Goal: Check status: Check status

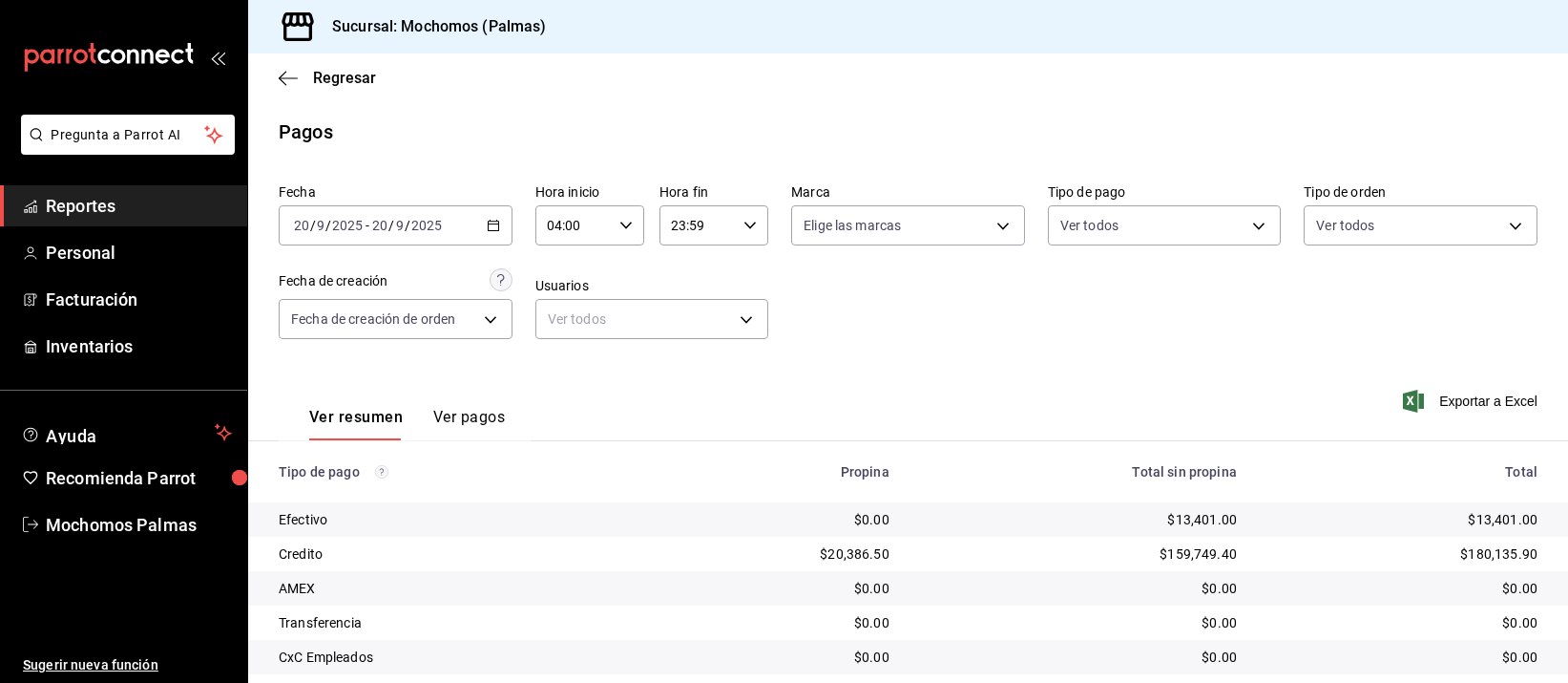
click at [1041, 682] on div "$0.00" at bounding box center [1078, 691] width 317 height 19
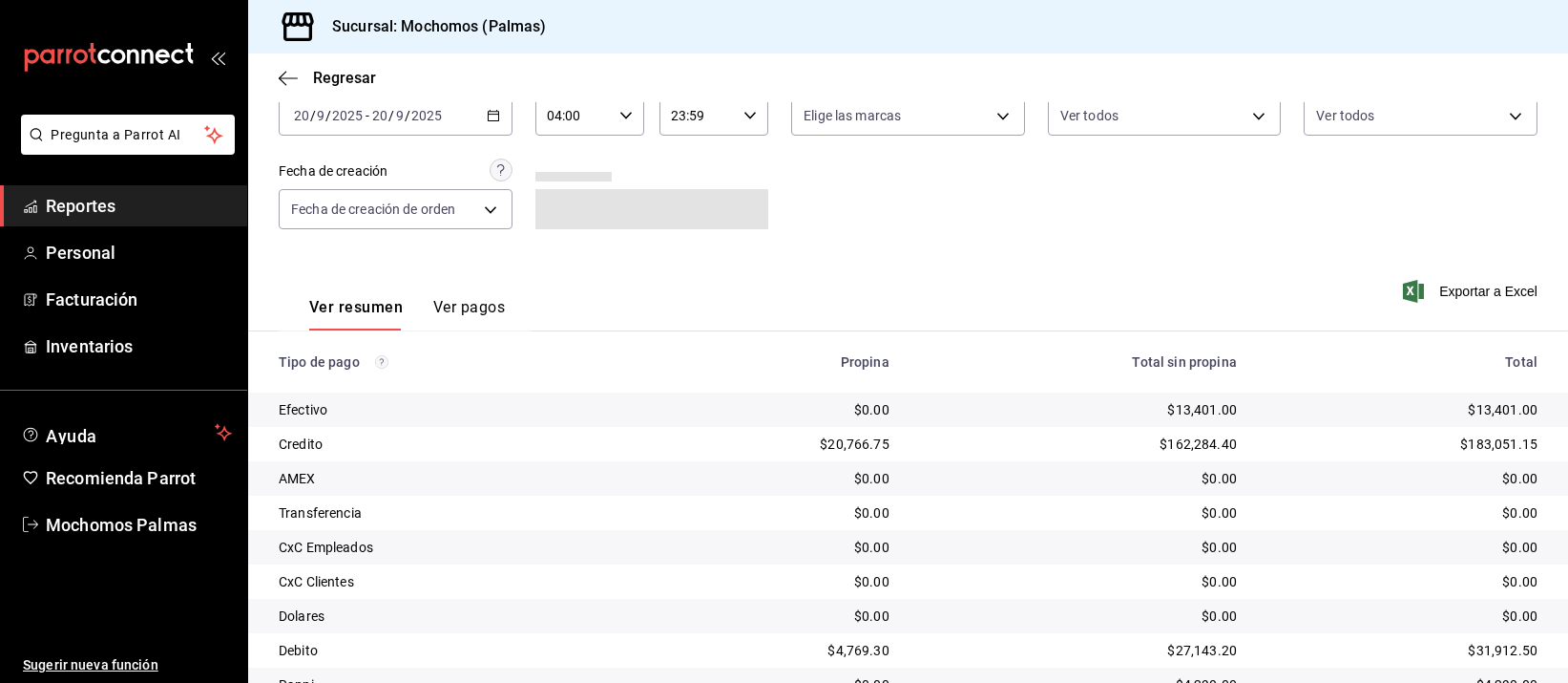
scroll to position [194, 0]
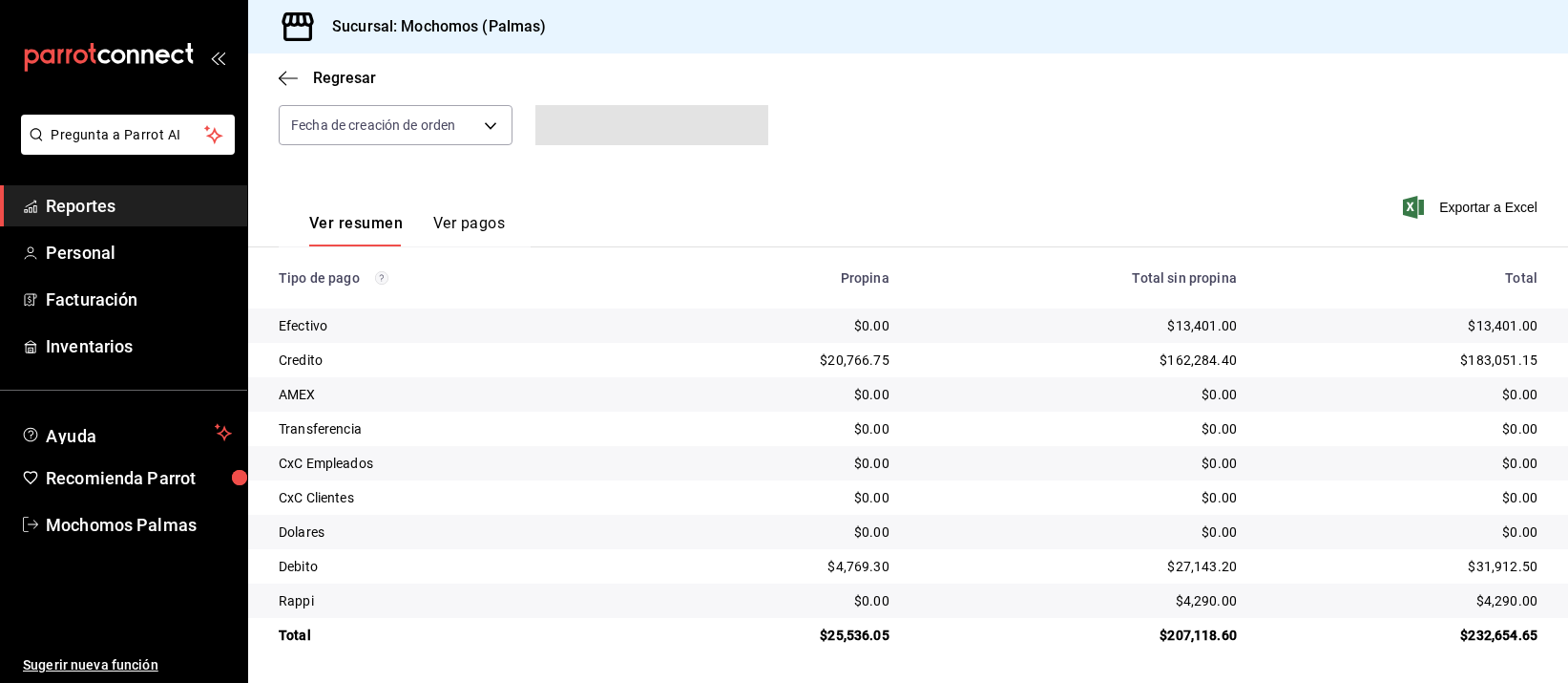
click at [1268, 370] on div "$183,051.15" at bounding box center [1403, 360] width 270 height 19
click at [1268, 367] on div "$183,051.15" at bounding box center [1403, 360] width 270 height 19
click at [1163, 367] on div "$162,284.40" at bounding box center [1078, 360] width 317 height 19
click at [1163, 366] on div "$162,284.40" at bounding box center [1078, 360] width 317 height 19
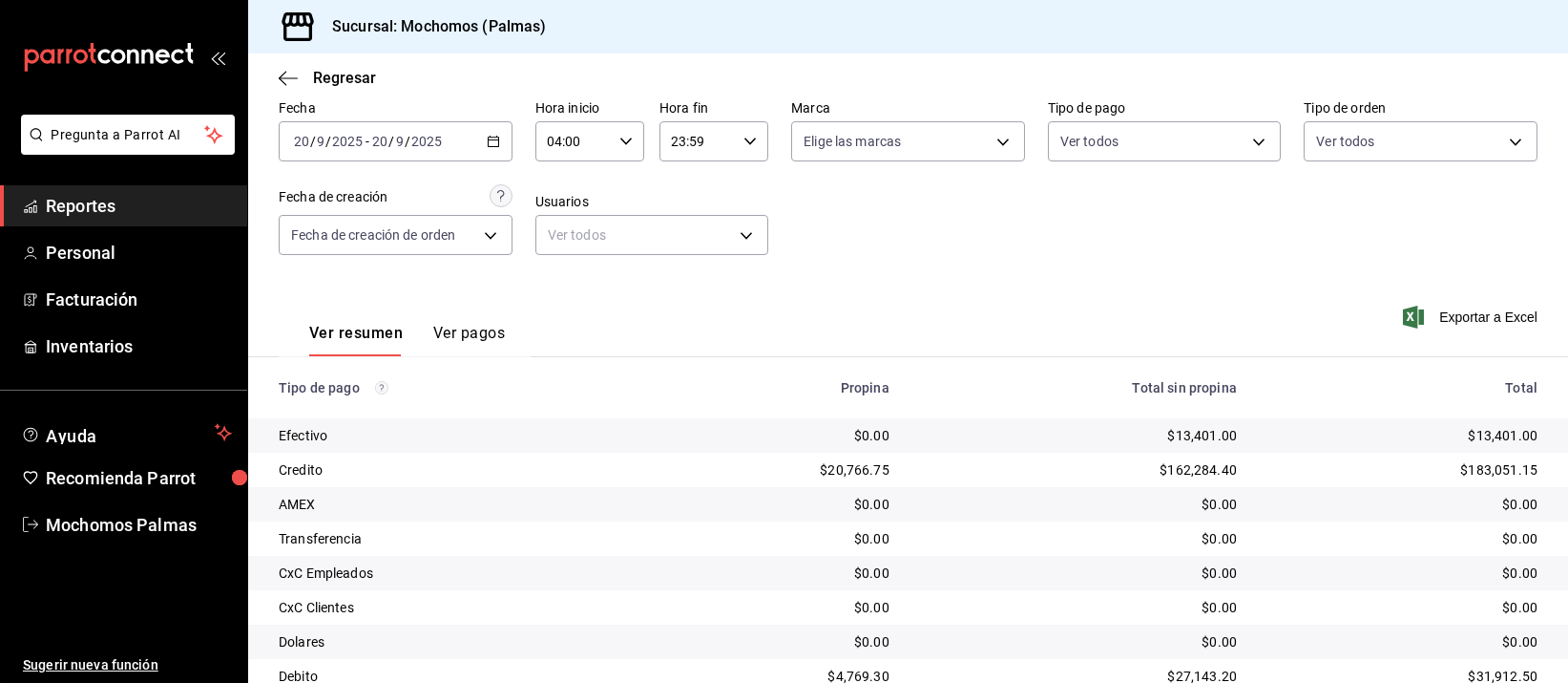
scroll to position [194, 0]
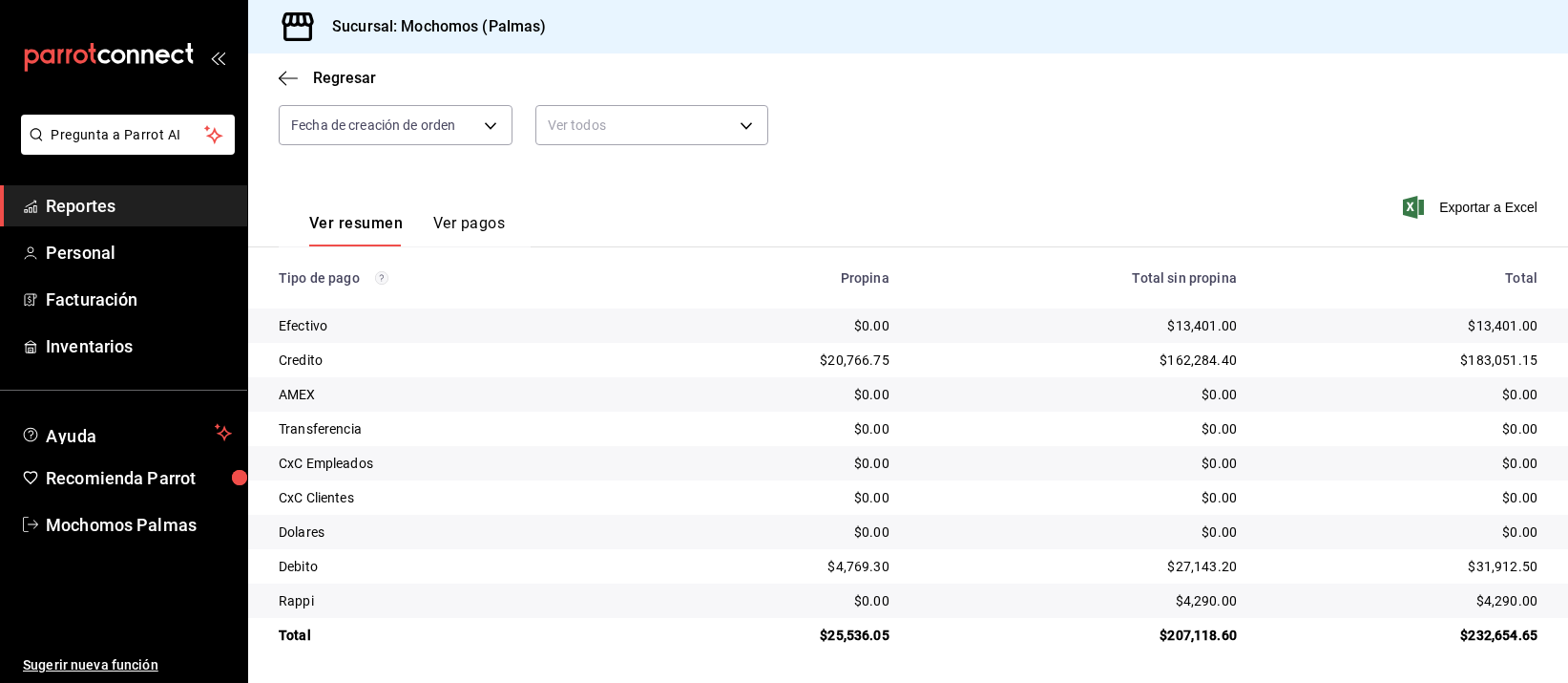
click at [1268, 438] on div "$0.00" at bounding box center [1403, 428] width 270 height 19
click at [1266, 405] on td "$0.00" at bounding box center [1409, 394] width 316 height 34
click at [879, 335] on div "$0.00" at bounding box center [777, 325] width 227 height 19
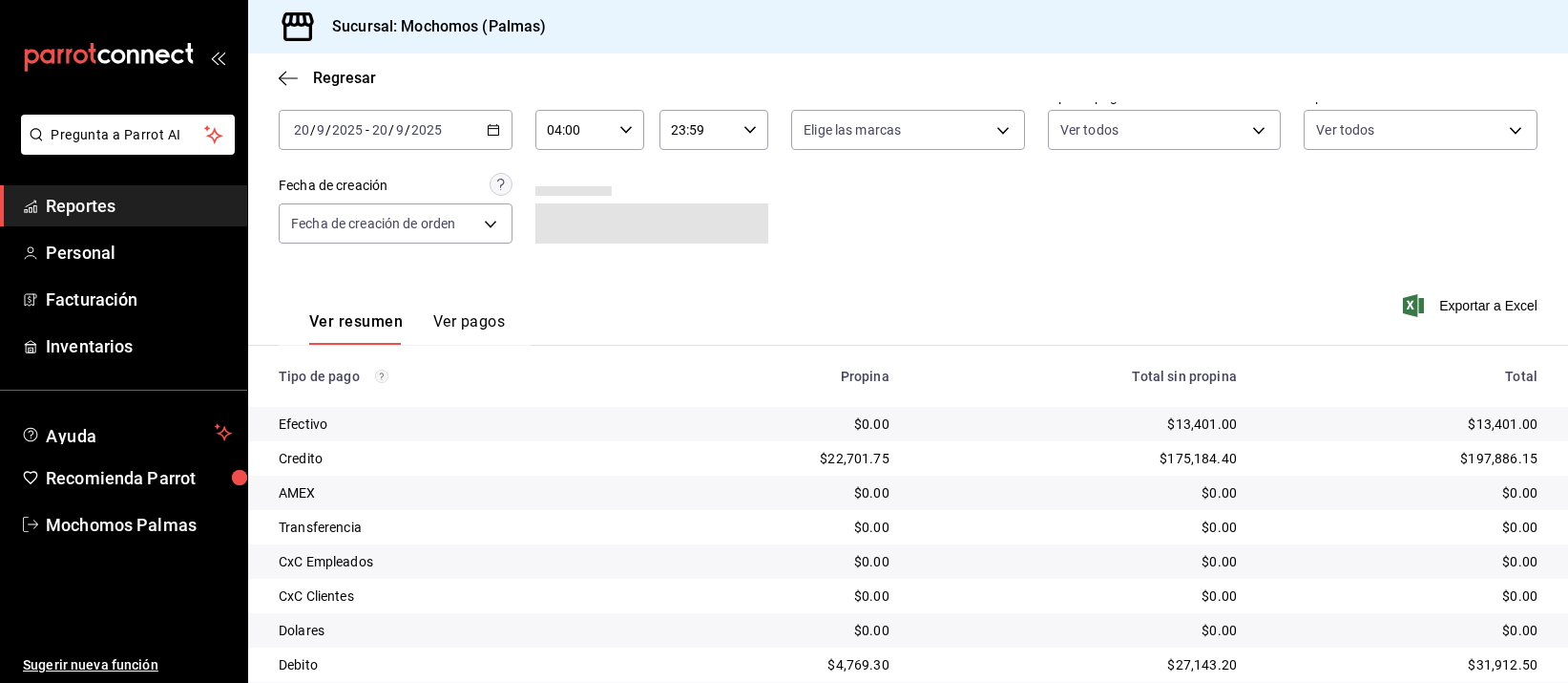
scroll to position [194, 0]
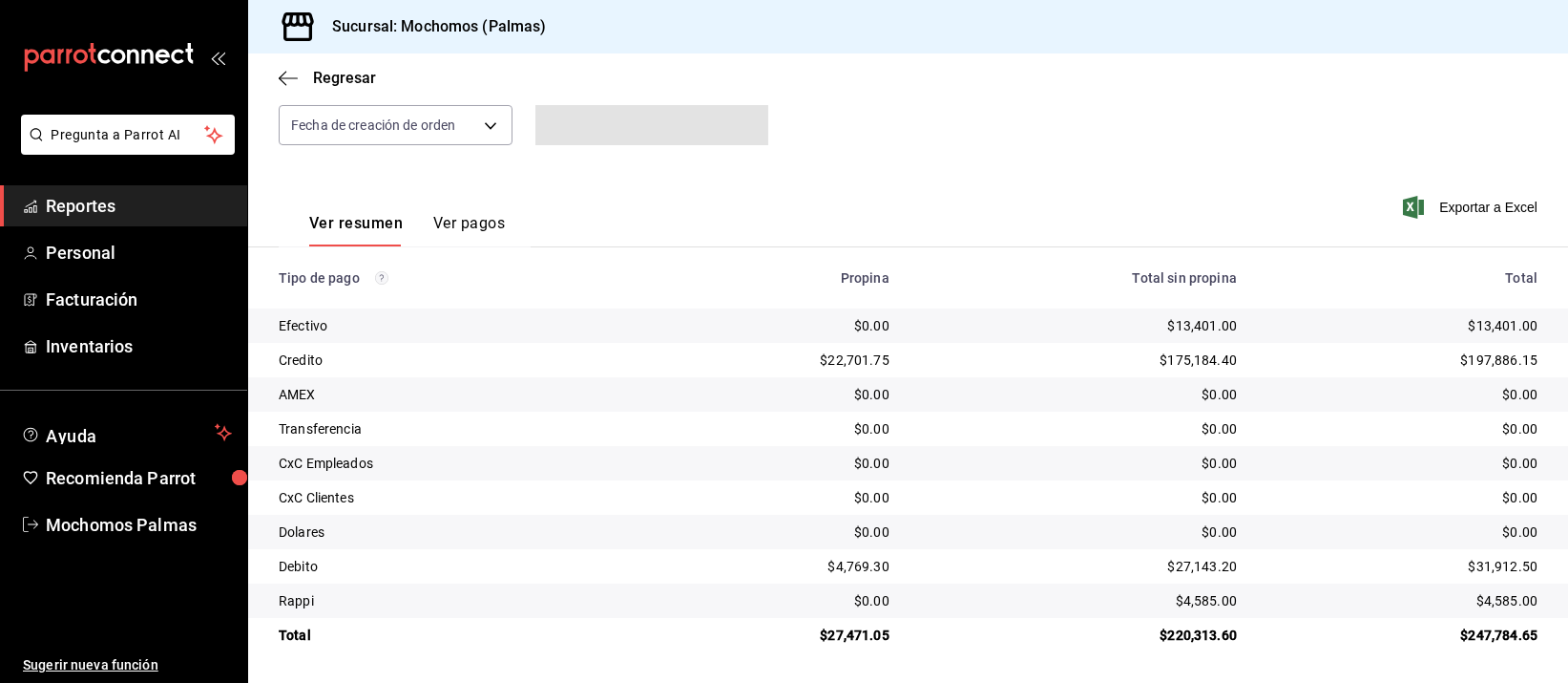
click at [961, 442] on td "$0.00" at bounding box center [1078, 429] width 348 height 34
click at [961, 438] on div "$0.00" at bounding box center [1078, 428] width 317 height 19
click at [961, 436] on div "$0.00" at bounding box center [1078, 428] width 317 height 19
click at [1076, 557] on div "$27,143.20" at bounding box center [1078, 566] width 317 height 19
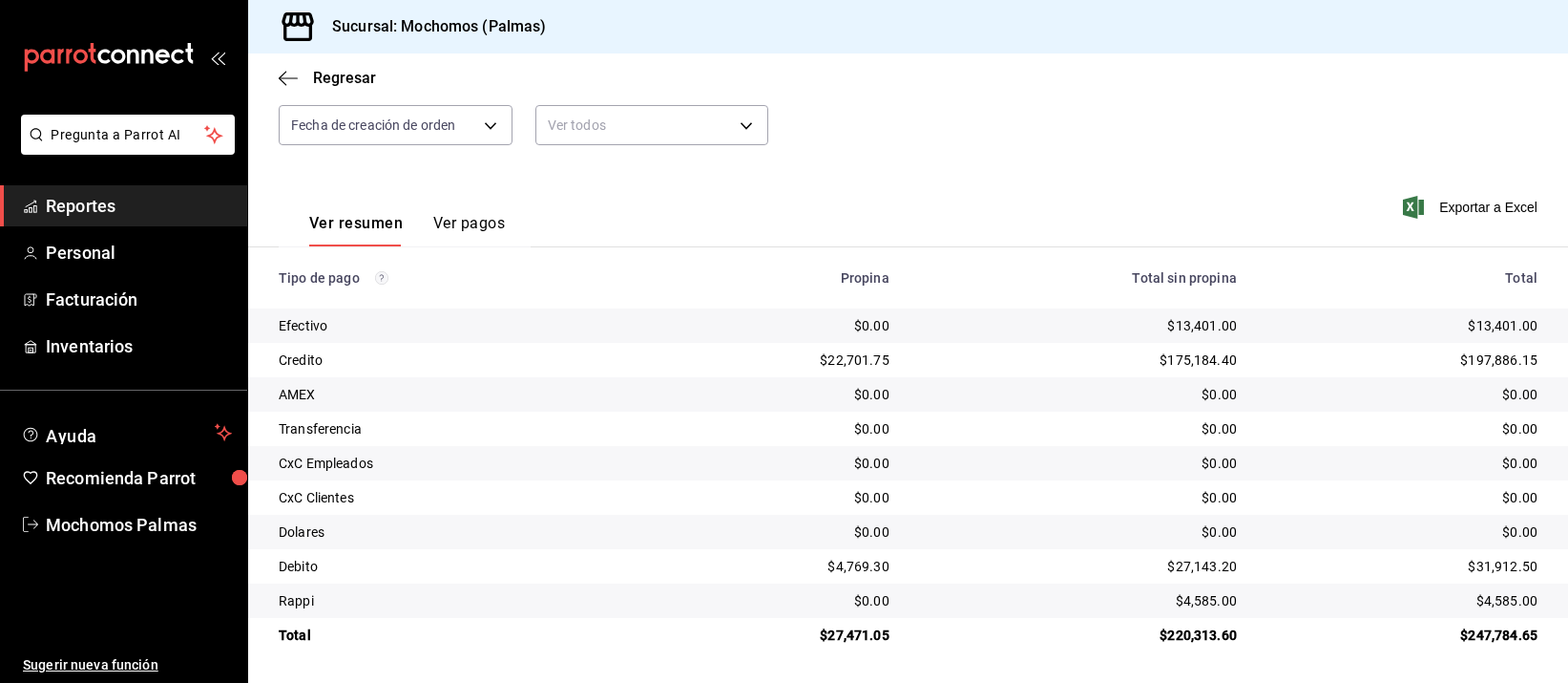
click at [1076, 557] on div "$27,143.20" at bounding box center [1078, 566] width 317 height 19
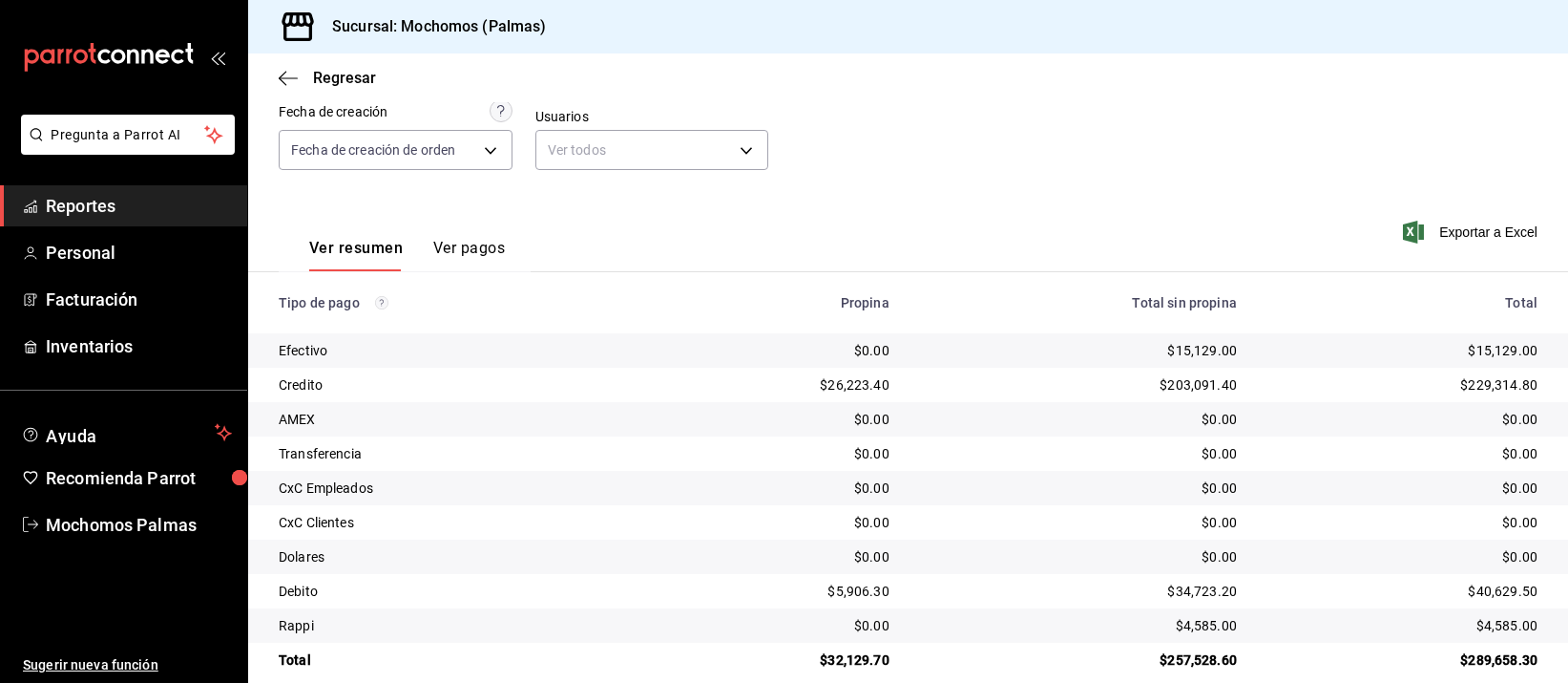
scroll to position [194, 0]
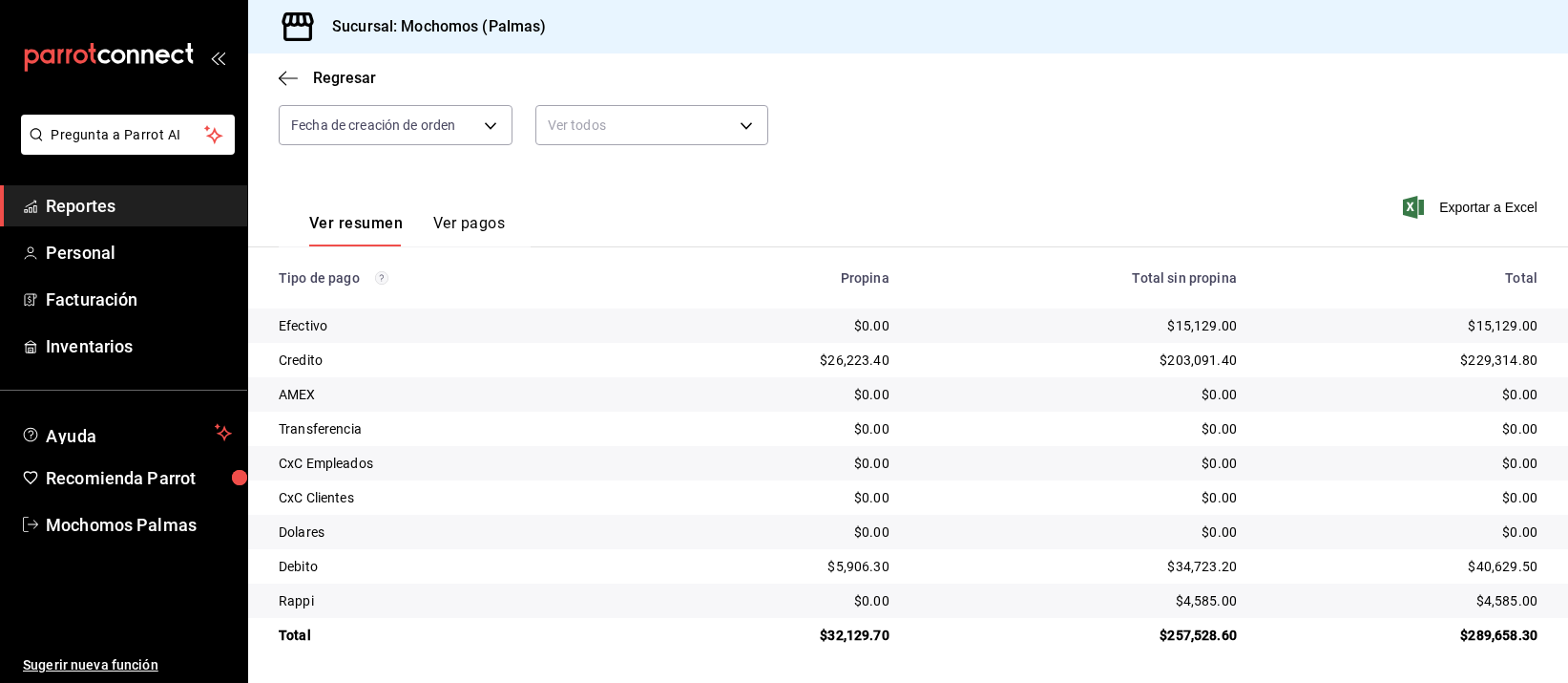
click at [1042, 528] on div "$0.00" at bounding box center [1078, 531] width 317 height 19
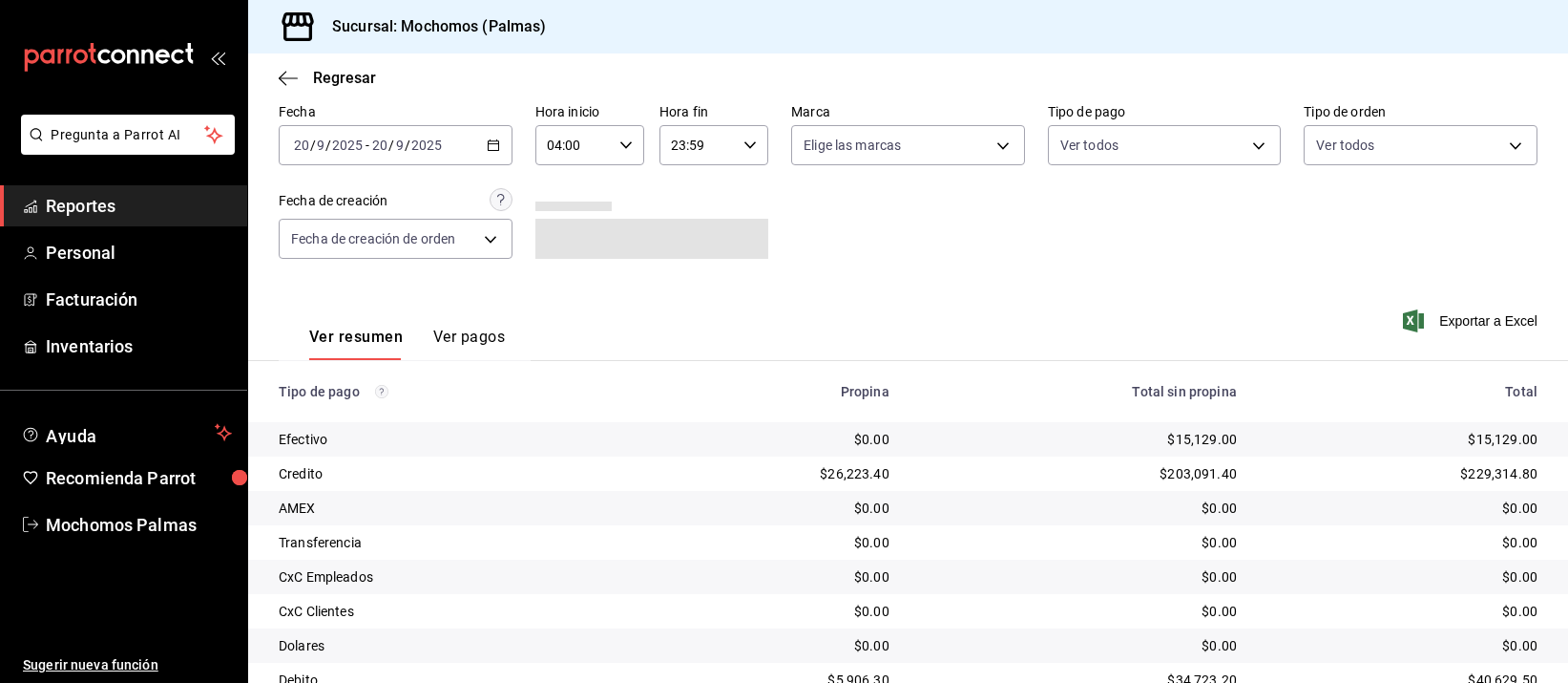
scroll to position [194, 0]
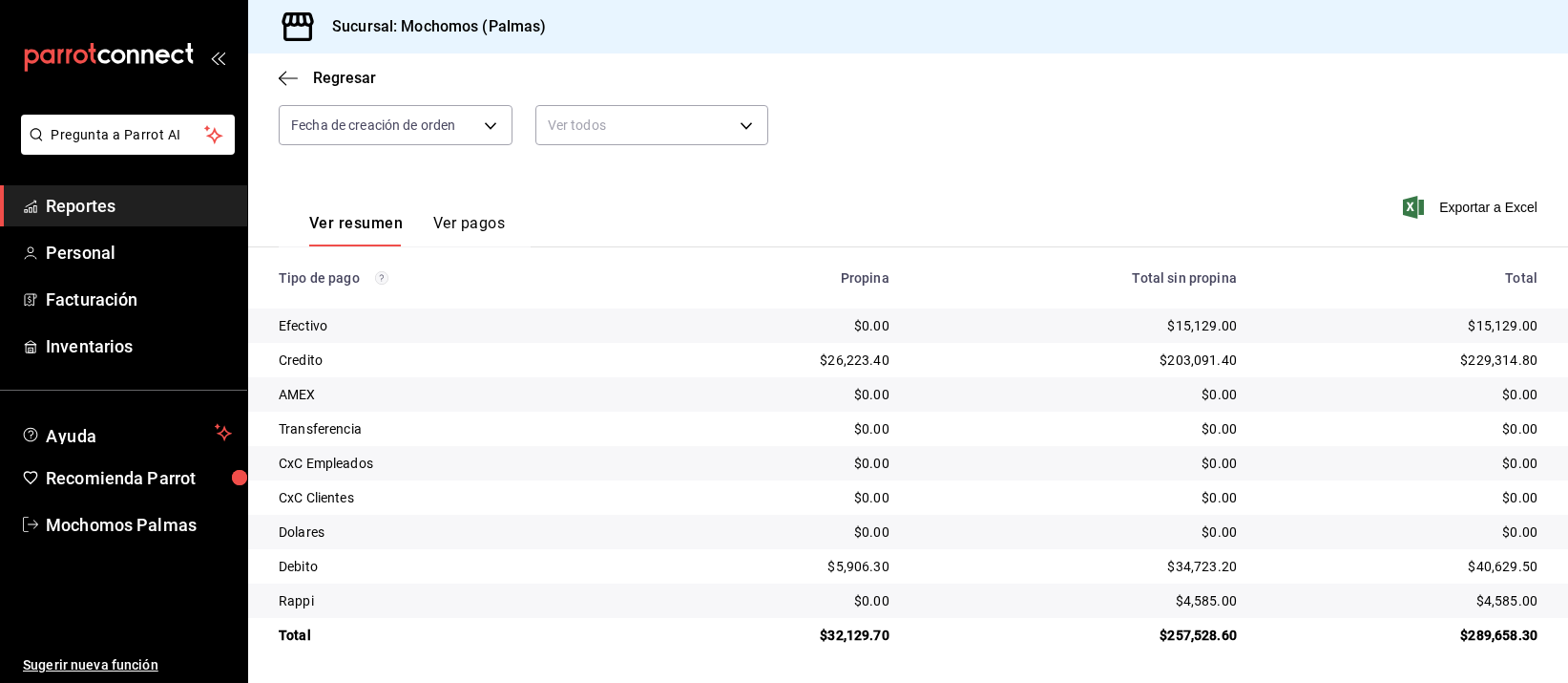
click at [1325, 496] on div "$0.00" at bounding box center [1403, 497] width 270 height 19
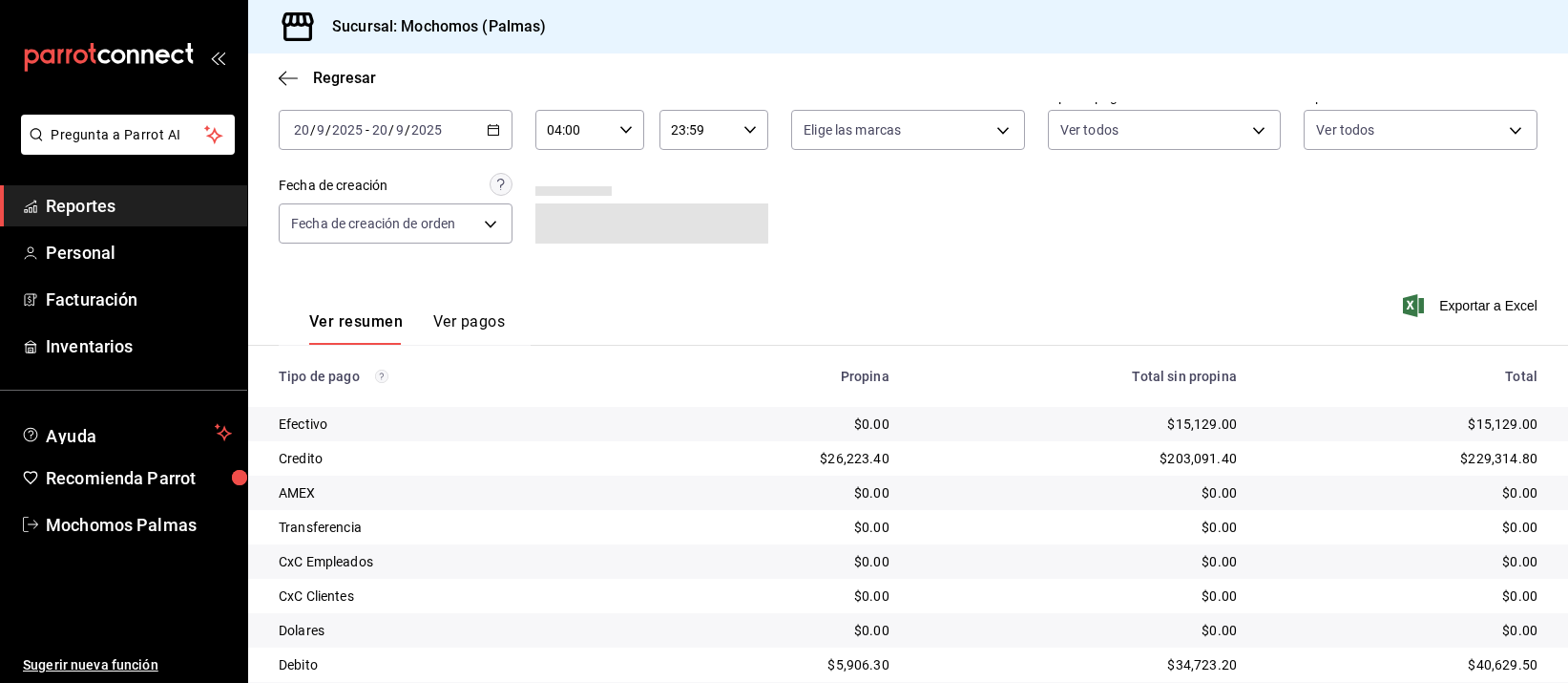
scroll to position [194, 0]
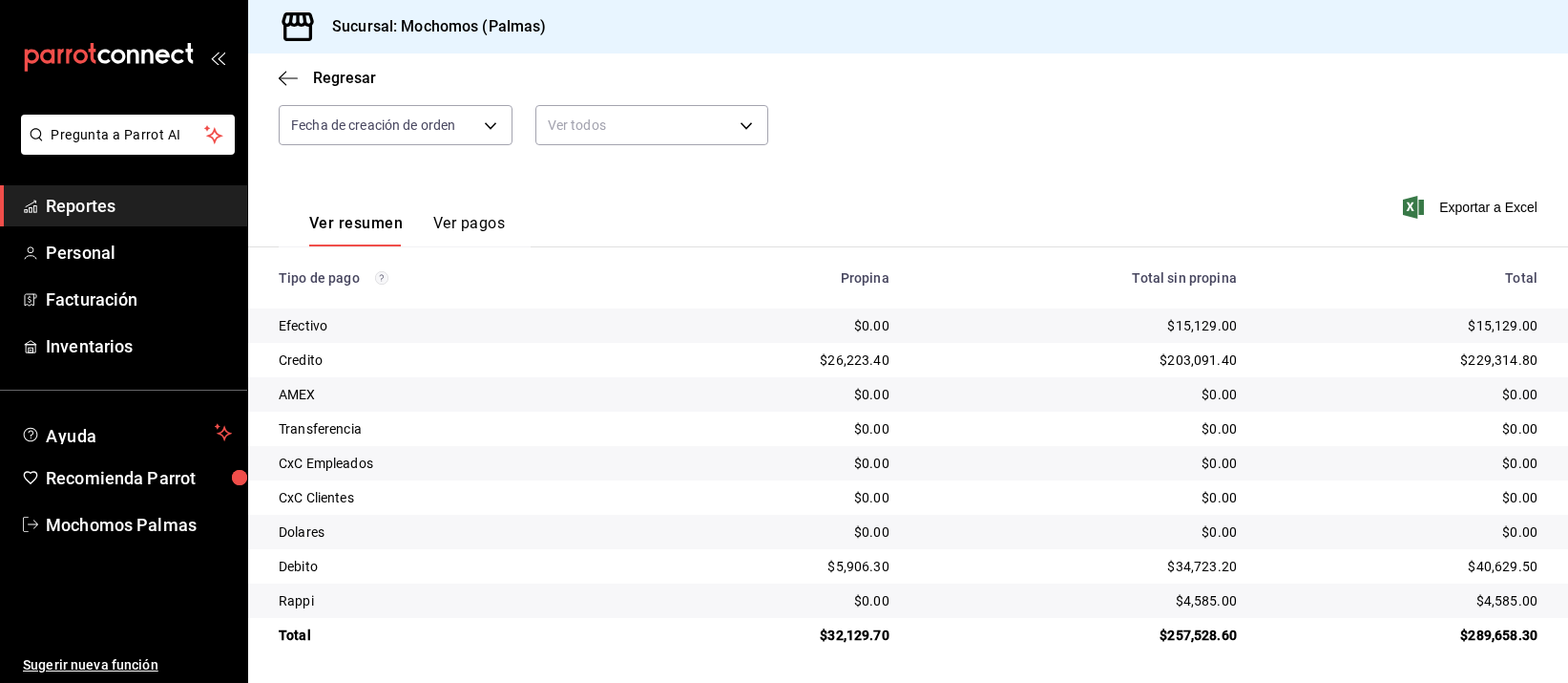
click at [1225, 326] on td "$15,129.00" at bounding box center [1078, 325] width 348 height 34
click at [936, 392] on div "$0.00" at bounding box center [1078, 394] width 317 height 19
click at [940, 353] on div "$203,091.40" at bounding box center [1078, 360] width 317 height 19
click at [931, 348] on td "$203,091.40" at bounding box center [1078, 360] width 348 height 34
drag, startPoint x: 925, startPoint y: 348, endPoint x: 915, endPoint y: 344, distance: 10.8
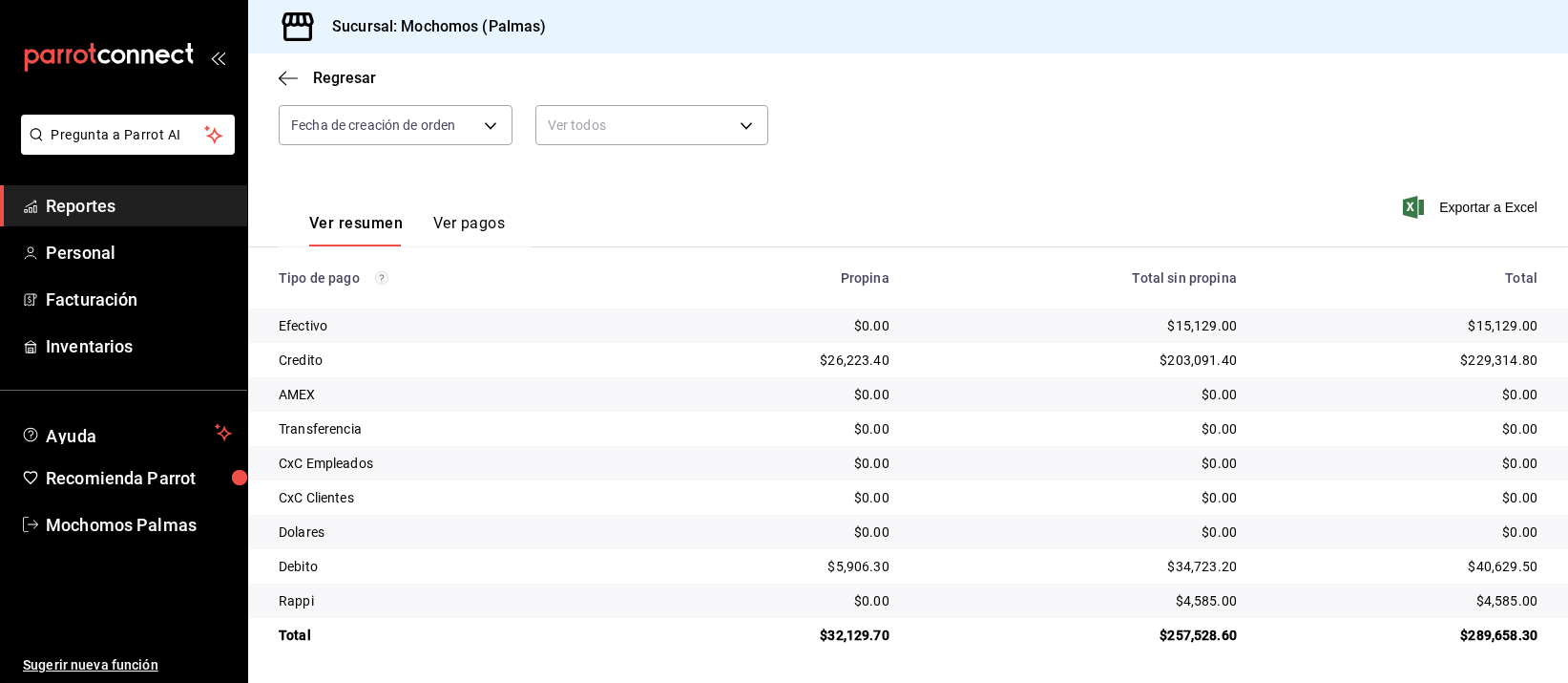
click at [924, 344] on td "$203,091.40" at bounding box center [1078, 360] width 348 height 34
drag, startPoint x: 915, startPoint y: 344, endPoint x: 907, endPoint y: 439, distance: 95.3
click at [898, 423] on tbody "Efectivo $0.00 $15,129.00 $15,129.00 Credito $26,223.40 $203,091.40 $229,314.80…" at bounding box center [908, 480] width 1320 height 344
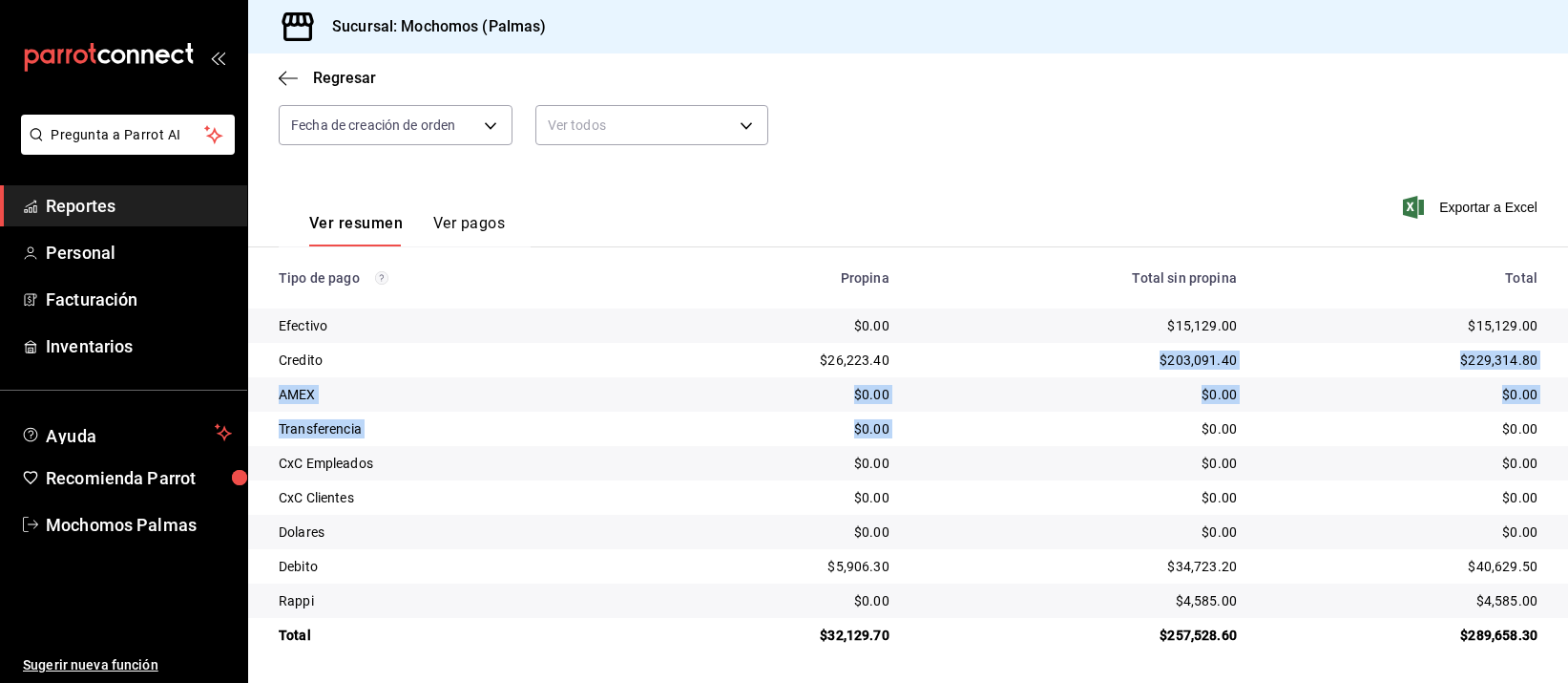
click at [920, 426] on div "$0.00" at bounding box center [1078, 428] width 317 height 19
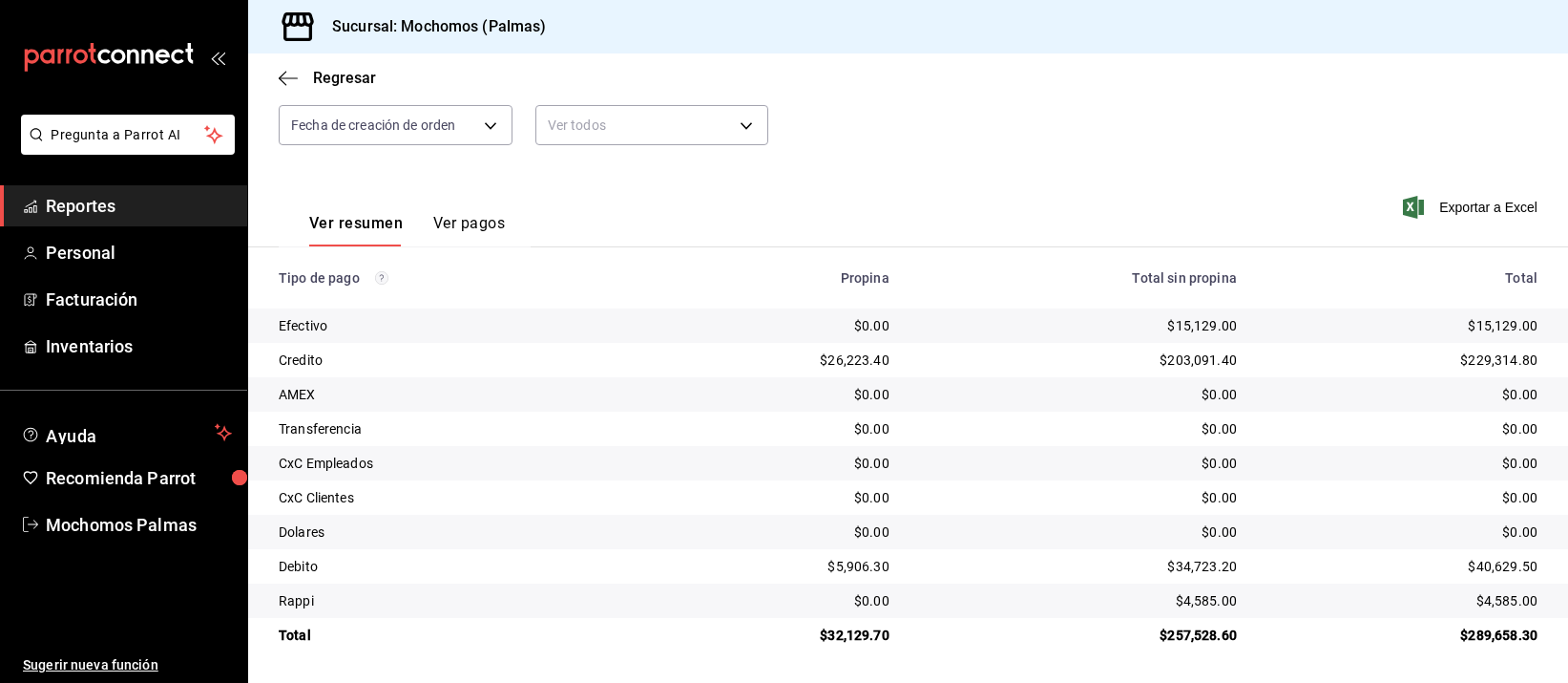
drag, startPoint x: 1008, startPoint y: 583, endPoint x: 1021, endPoint y: 532, distance: 52.6
click at [1008, 583] on td "$4,585.00" at bounding box center [1078, 600] width 348 height 34
click at [1031, 519] on td "$0.00" at bounding box center [1078, 531] width 348 height 34
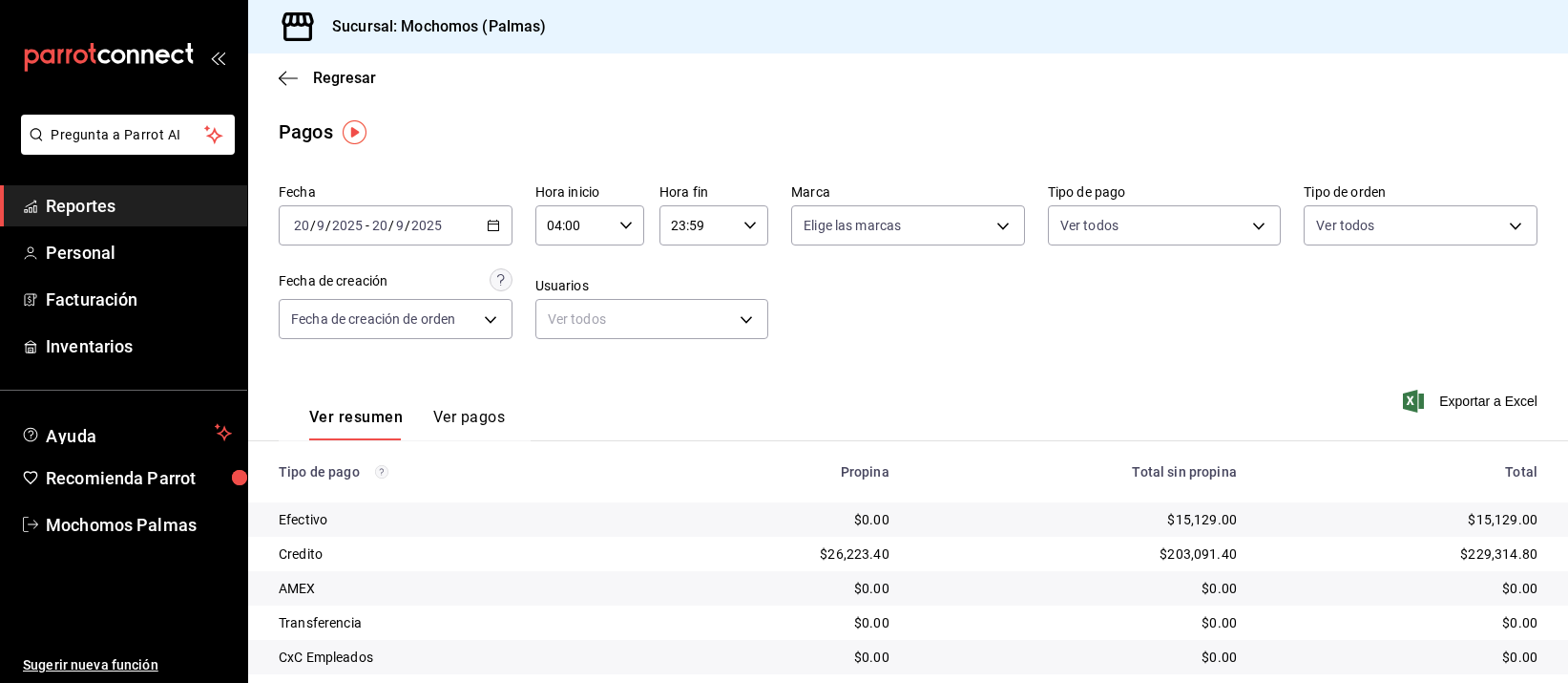
click at [490, 228] on icon "button" at bounding box center [493, 226] width 14 height 14
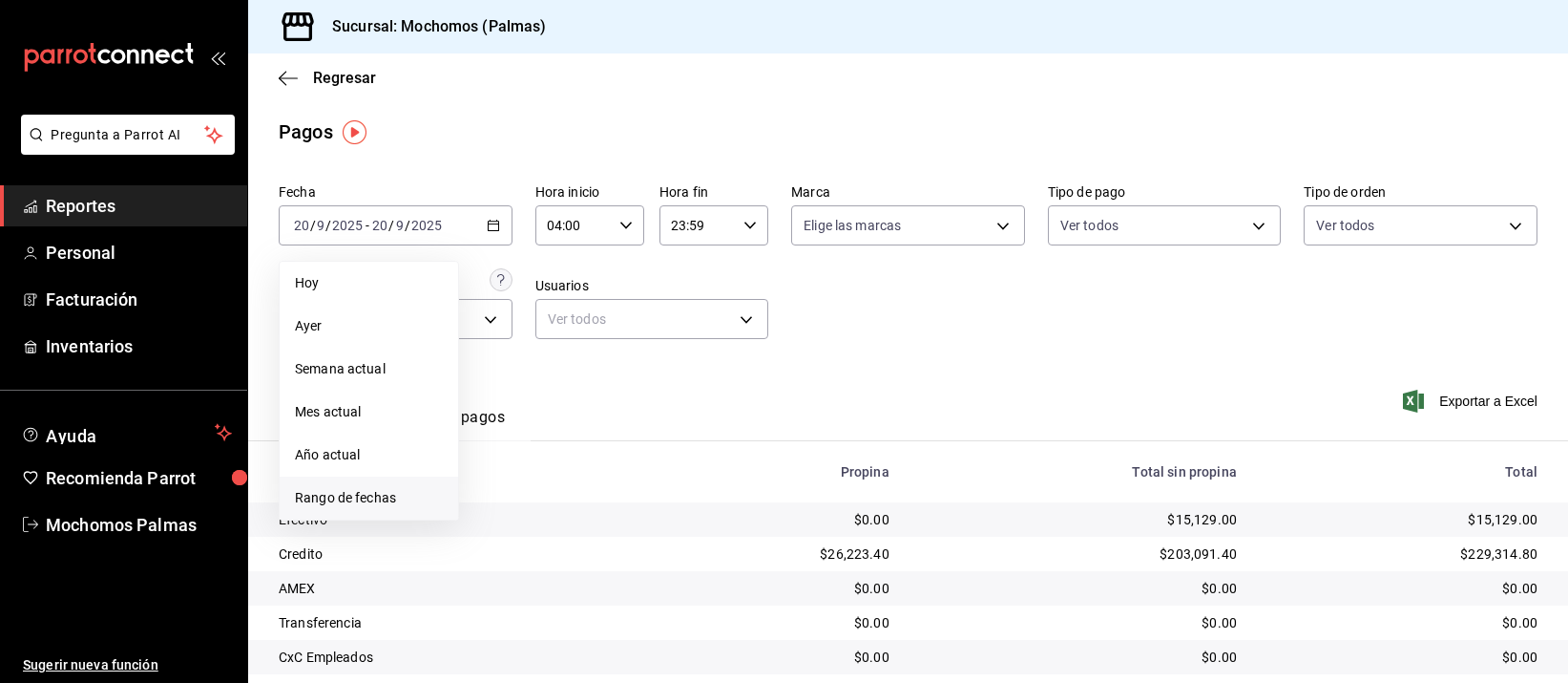
click at [417, 498] on span "Rango de fechas" at bounding box center [368, 498] width 148 height 20
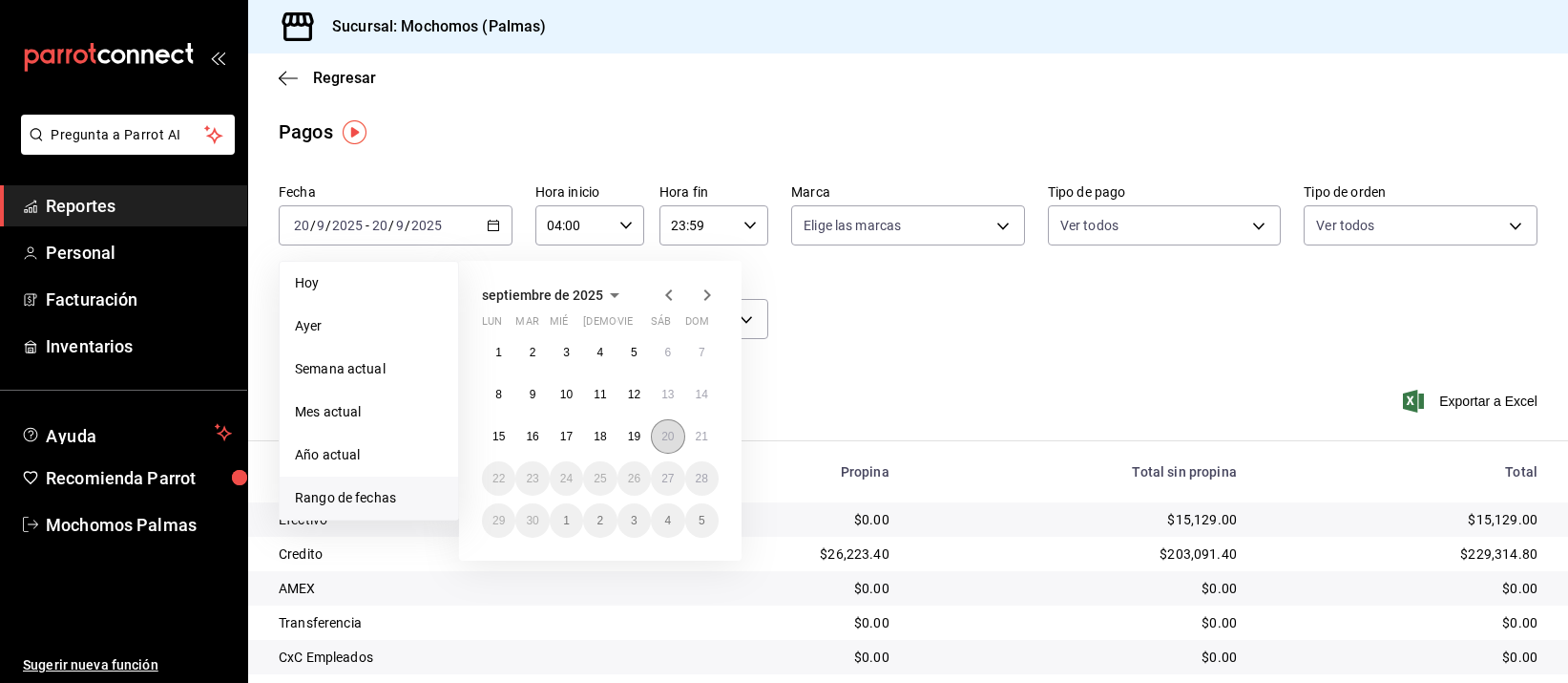
click at [671, 435] on abbr "20" at bounding box center [668, 437] width 13 height 14
click at [691, 438] on button "21" at bounding box center [702, 436] width 33 height 34
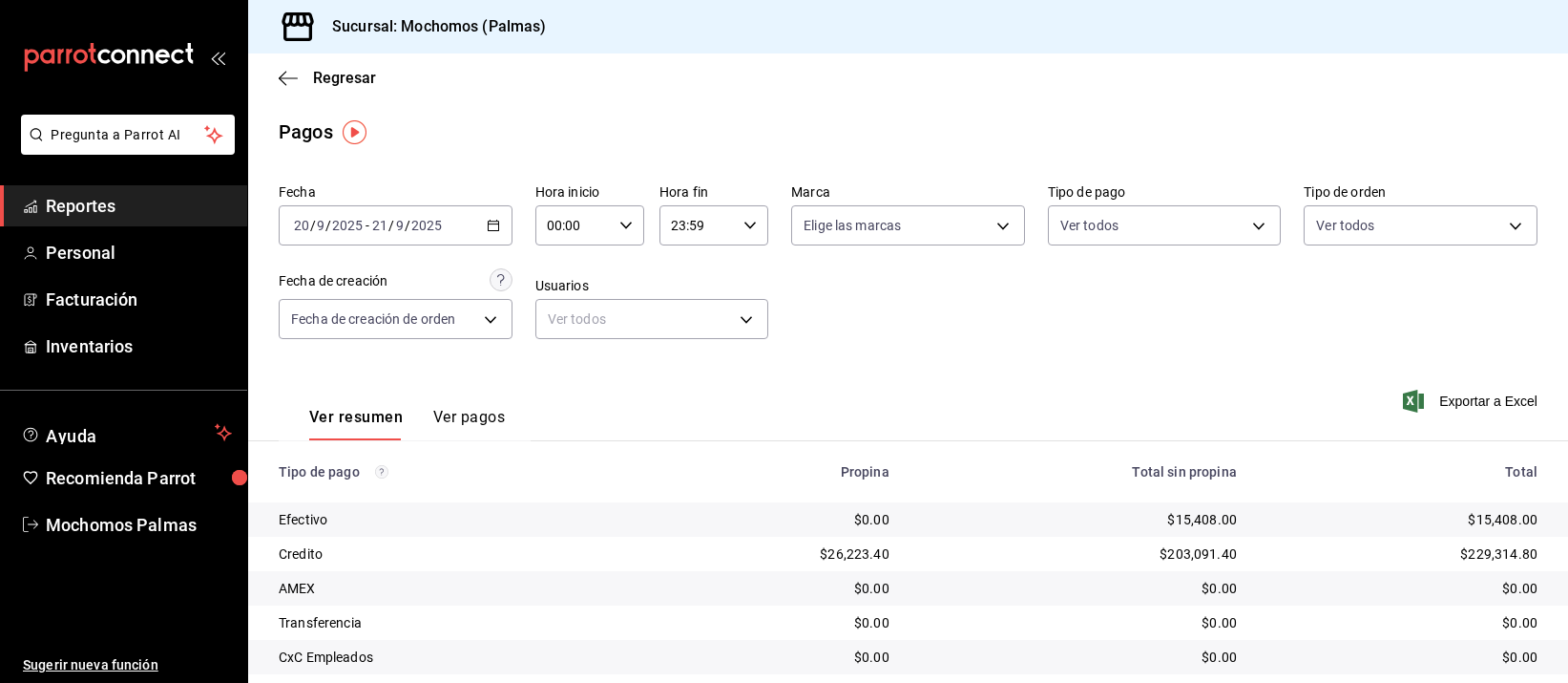
click at [620, 219] on icon "button" at bounding box center [626, 226] width 14 height 14
click at [566, 337] on span "04" at bounding box center [557, 338] width 23 height 16
type input "04:00"
click at [923, 342] on div at bounding box center [784, 341] width 1568 height 683
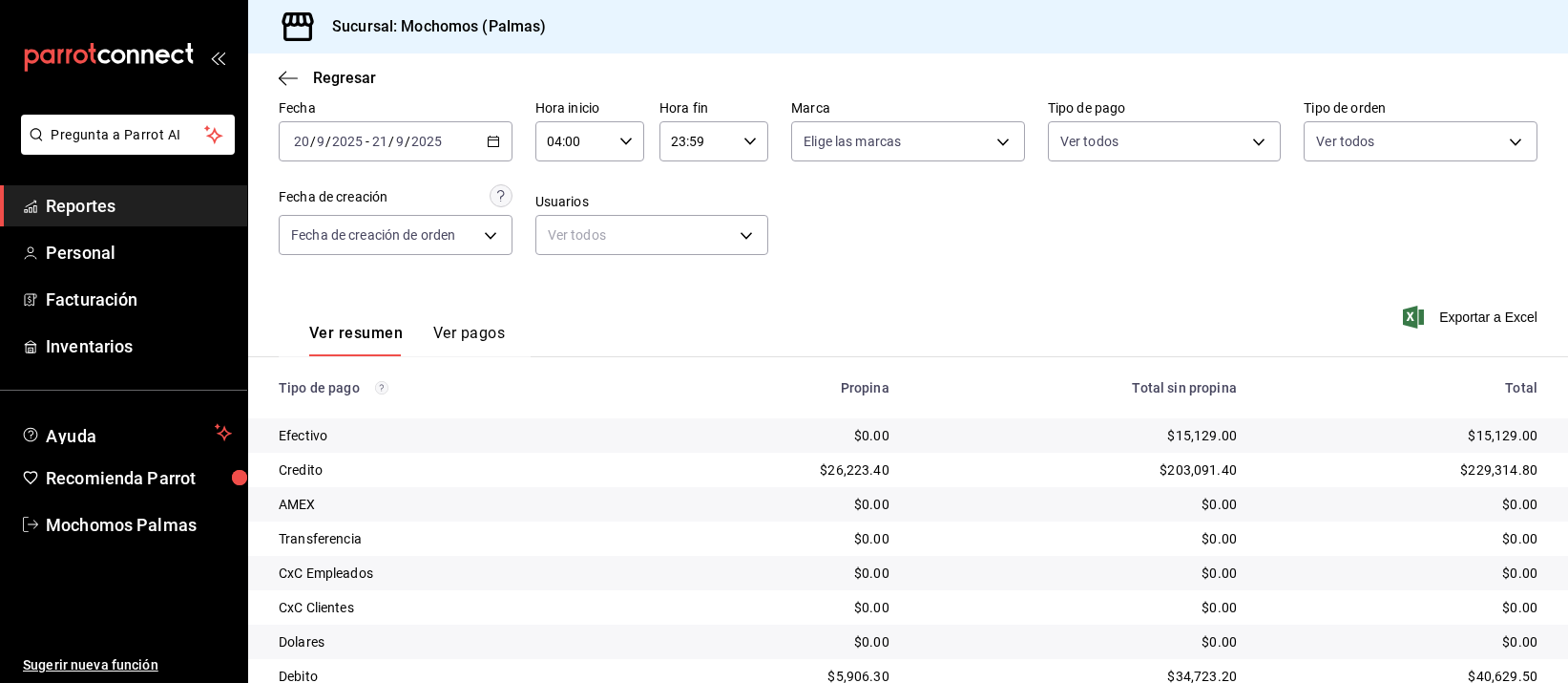
scroll to position [194, 0]
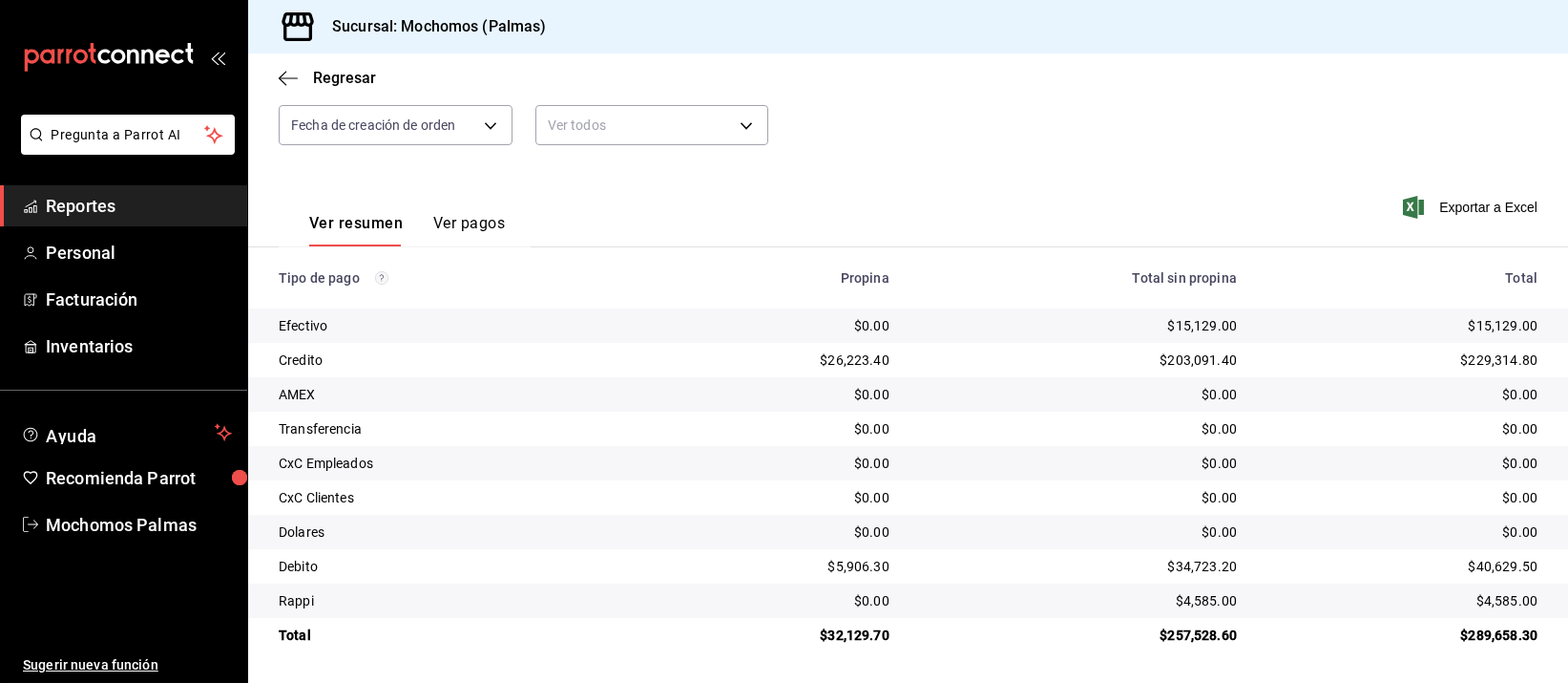
click at [1003, 434] on div "$0.00" at bounding box center [1078, 428] width 317 height 19
click at [999, 432] on div "$0.00" at bounding box center [1078, 428] width 317 height 19
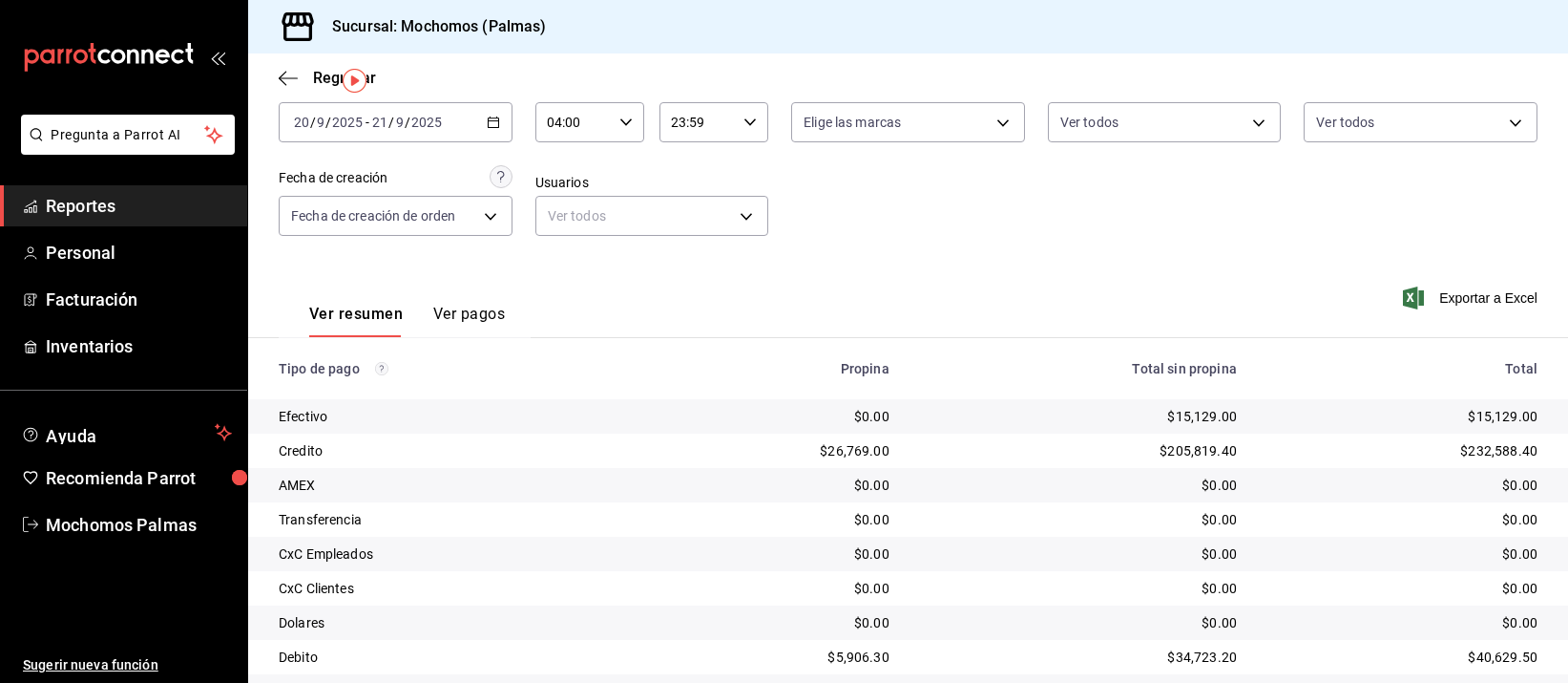
scroll to position [194, 0]
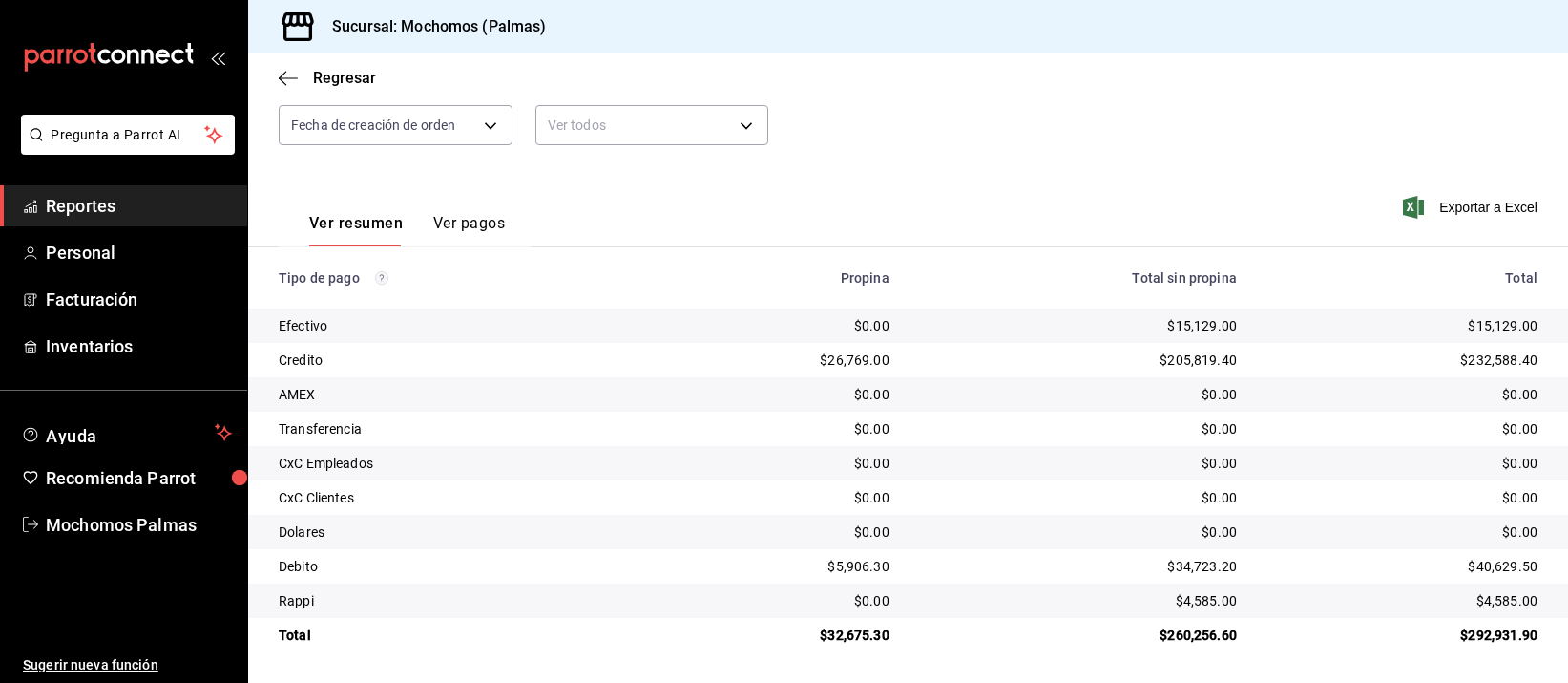
click at [966, 494] on div "$0.00" at bounding box center [1078, 497] width 317 height 19
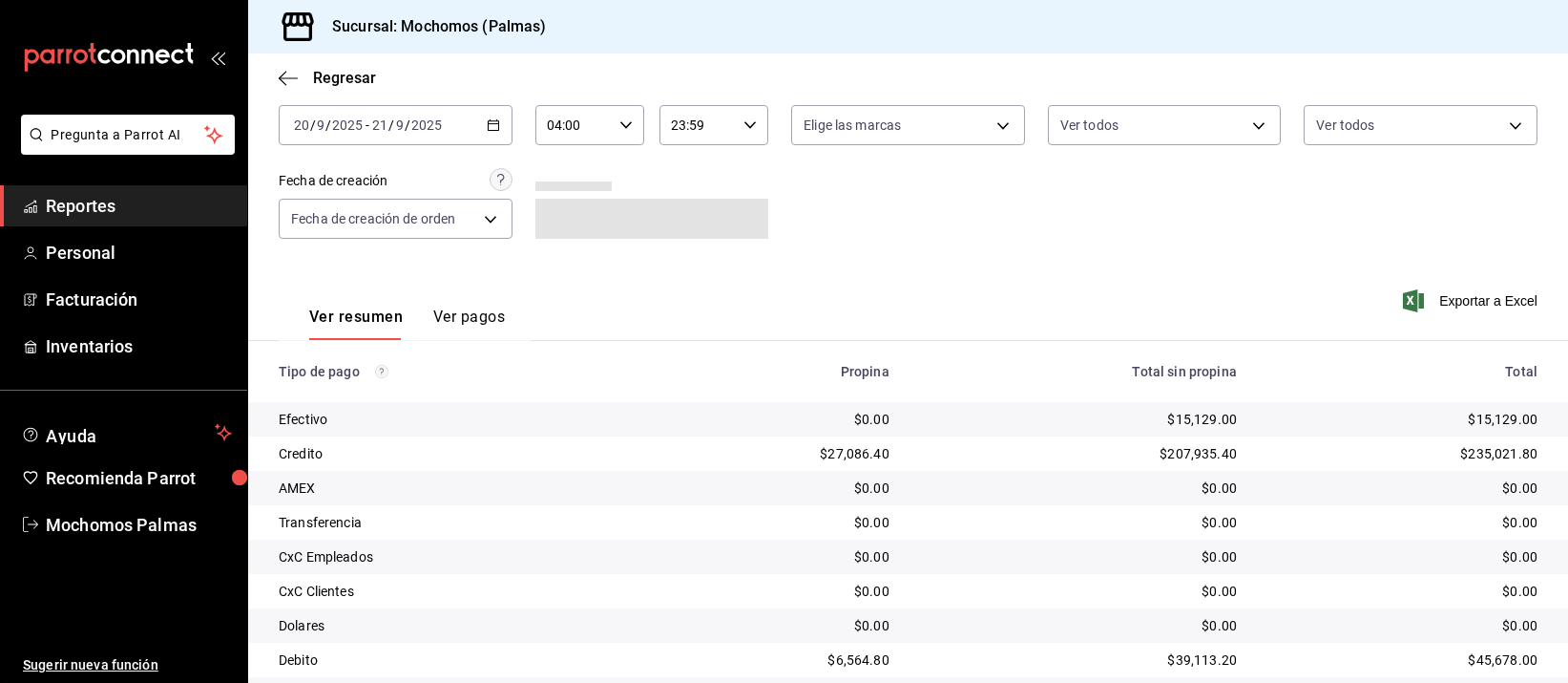
scroll to position [194, 0]
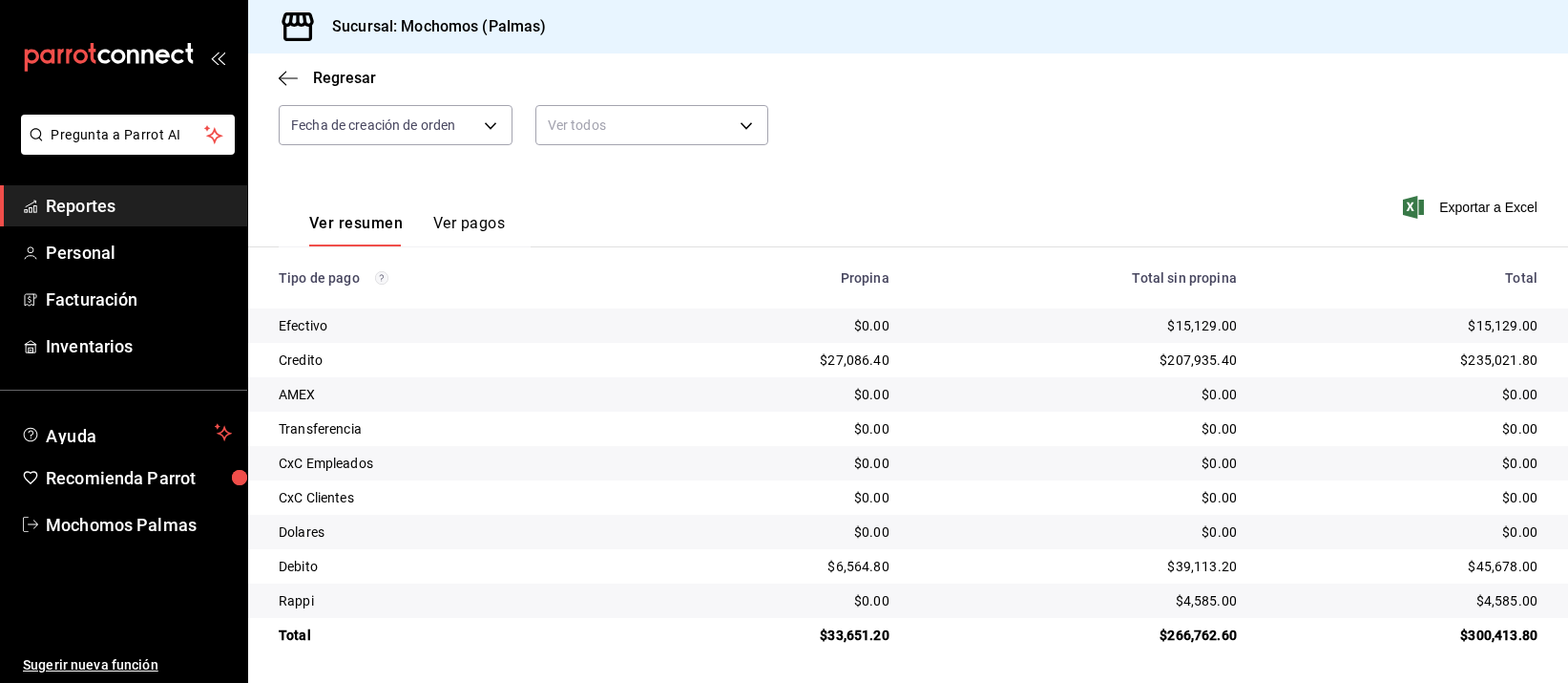
click at [865, 510] on td "$0.00" at bounding box center [776, 497] width 257 height 34
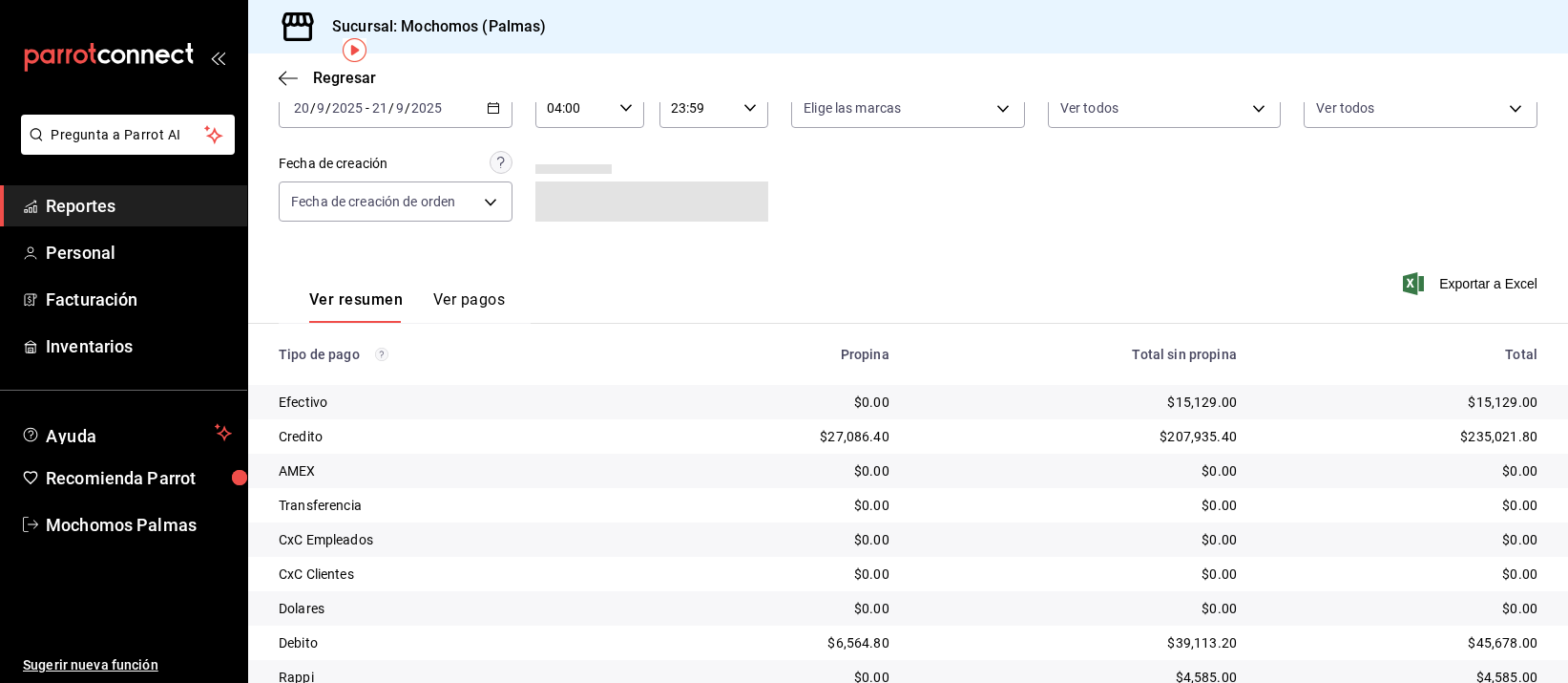
scroll to position [194, 0]
